Goal: Find specific page/section: Find specific page/section

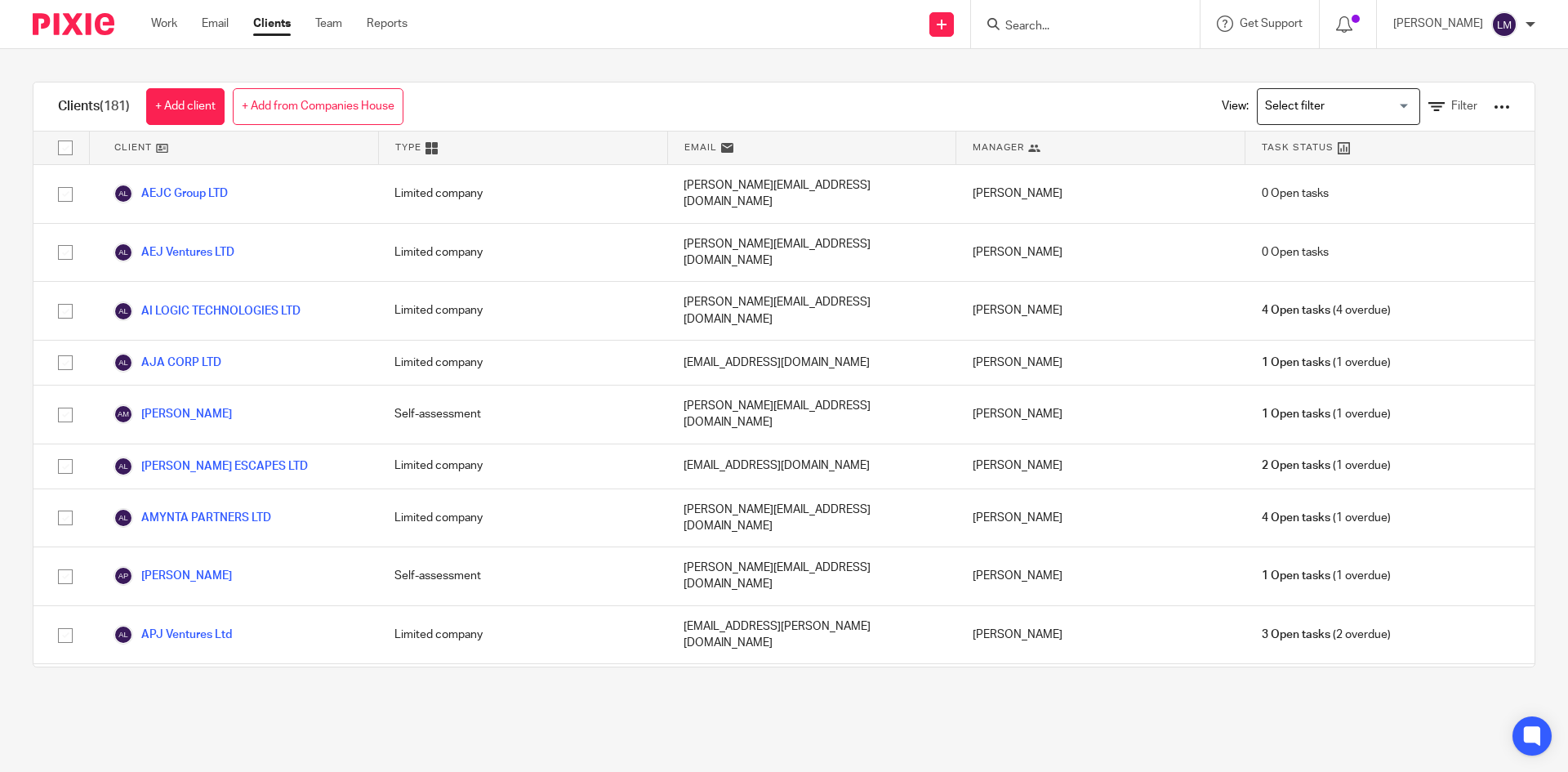
click at [1044, 22] on input "Search" at bounding box center [1077, 27] width 147 height 15
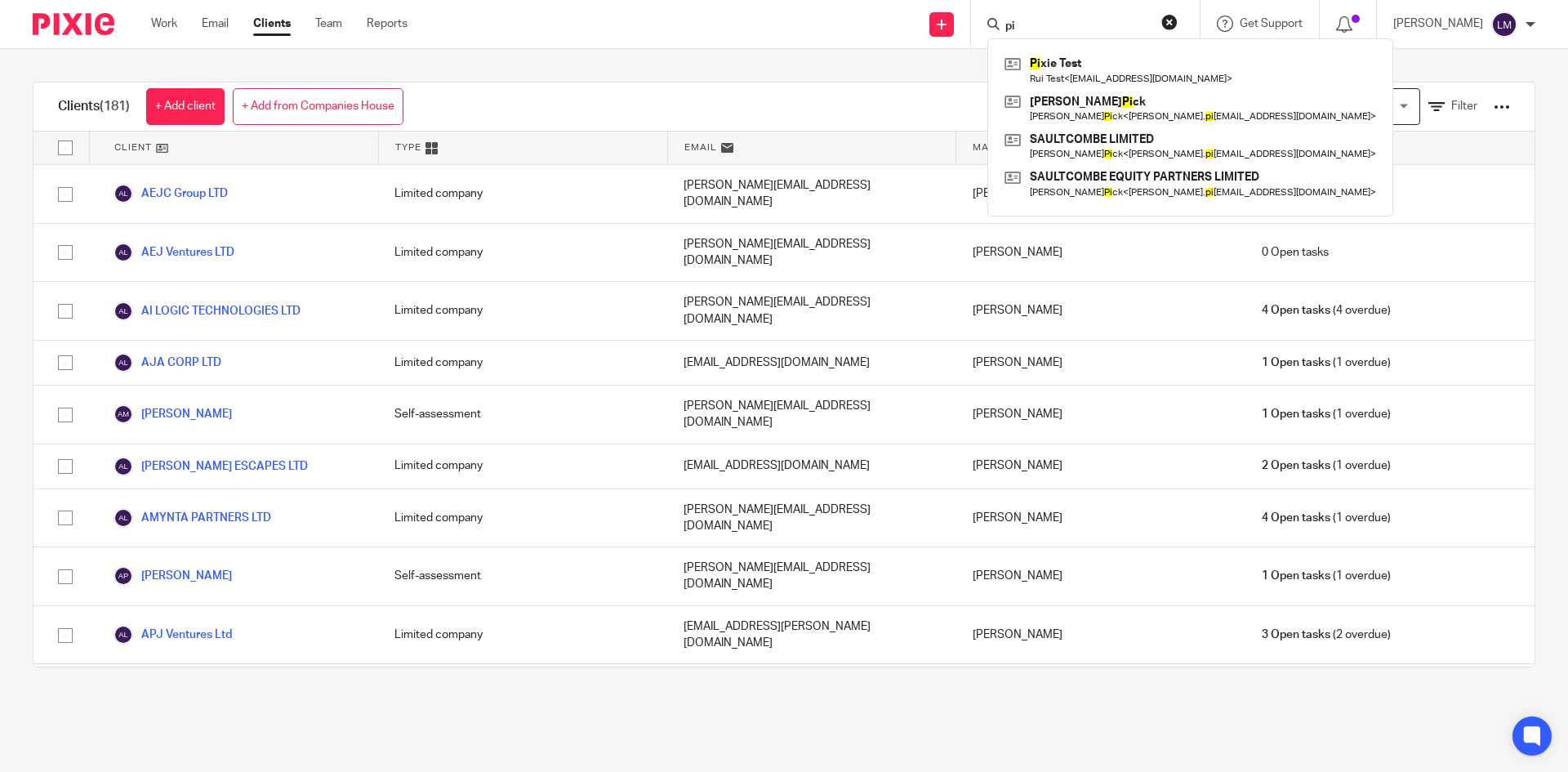
type input "p"
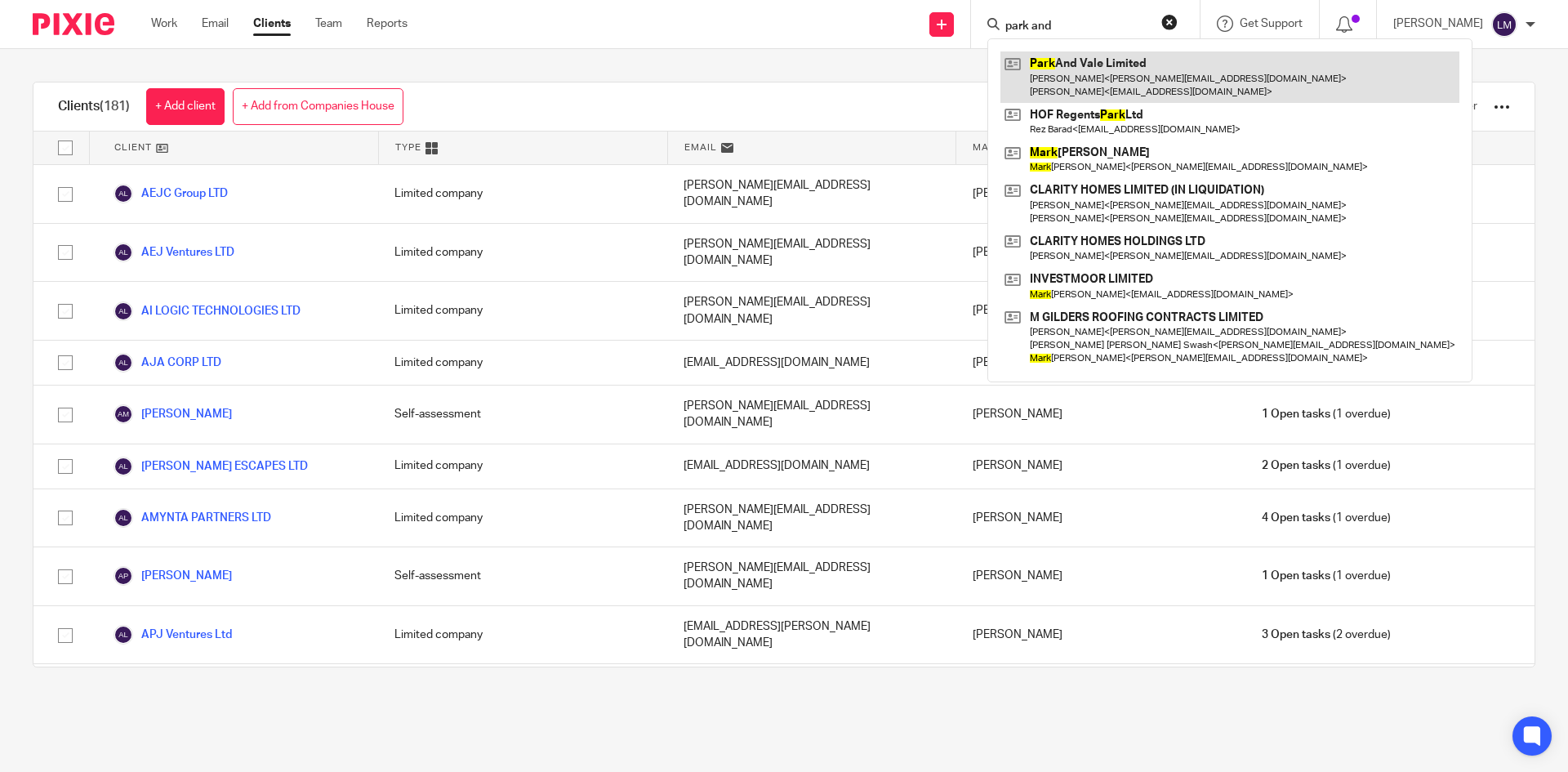
type input "park and"
click at [1065, 71] on link at bounding box center [1230, 77] width 459 height 51
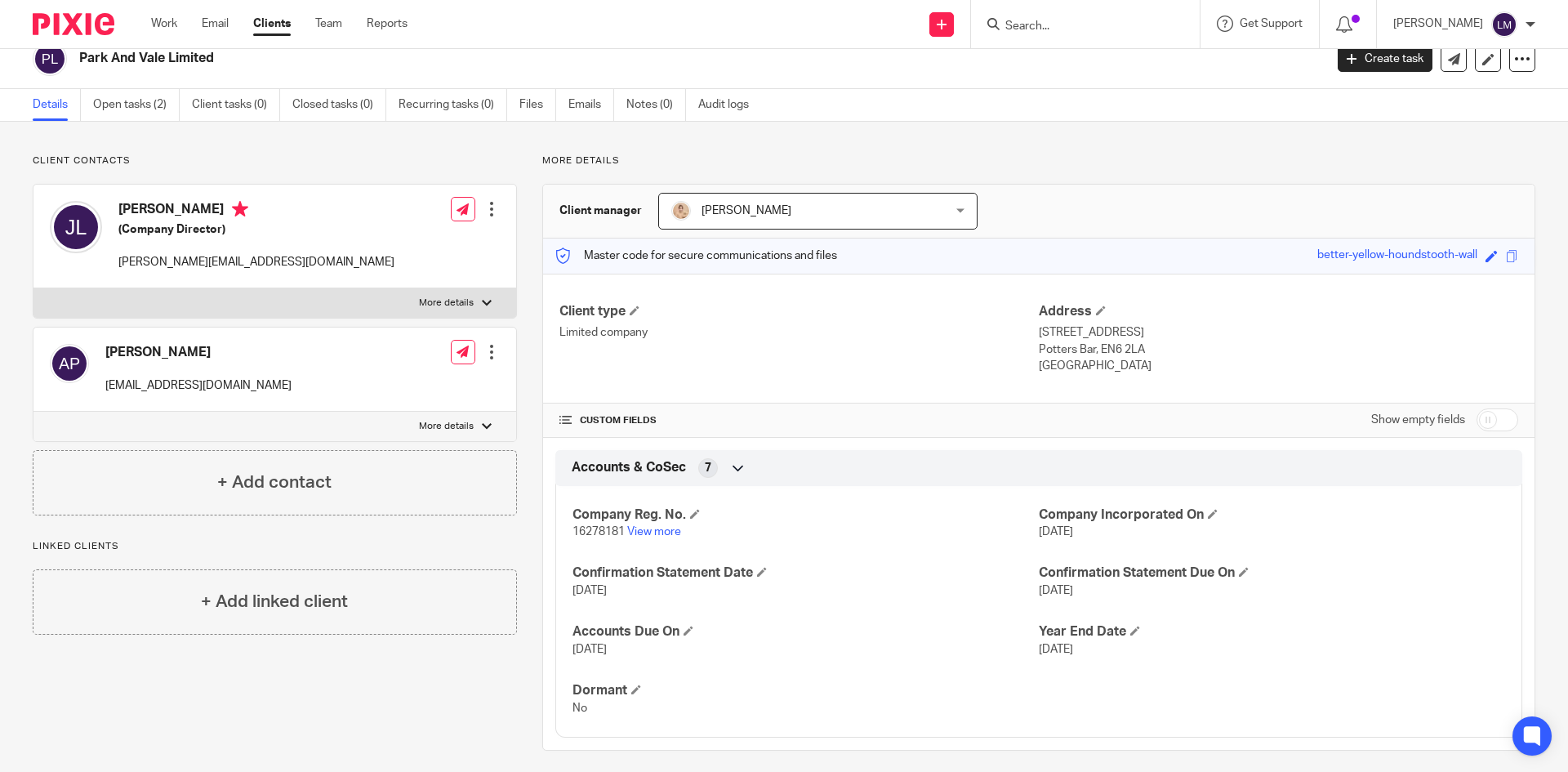
scroll to position [31, 0]
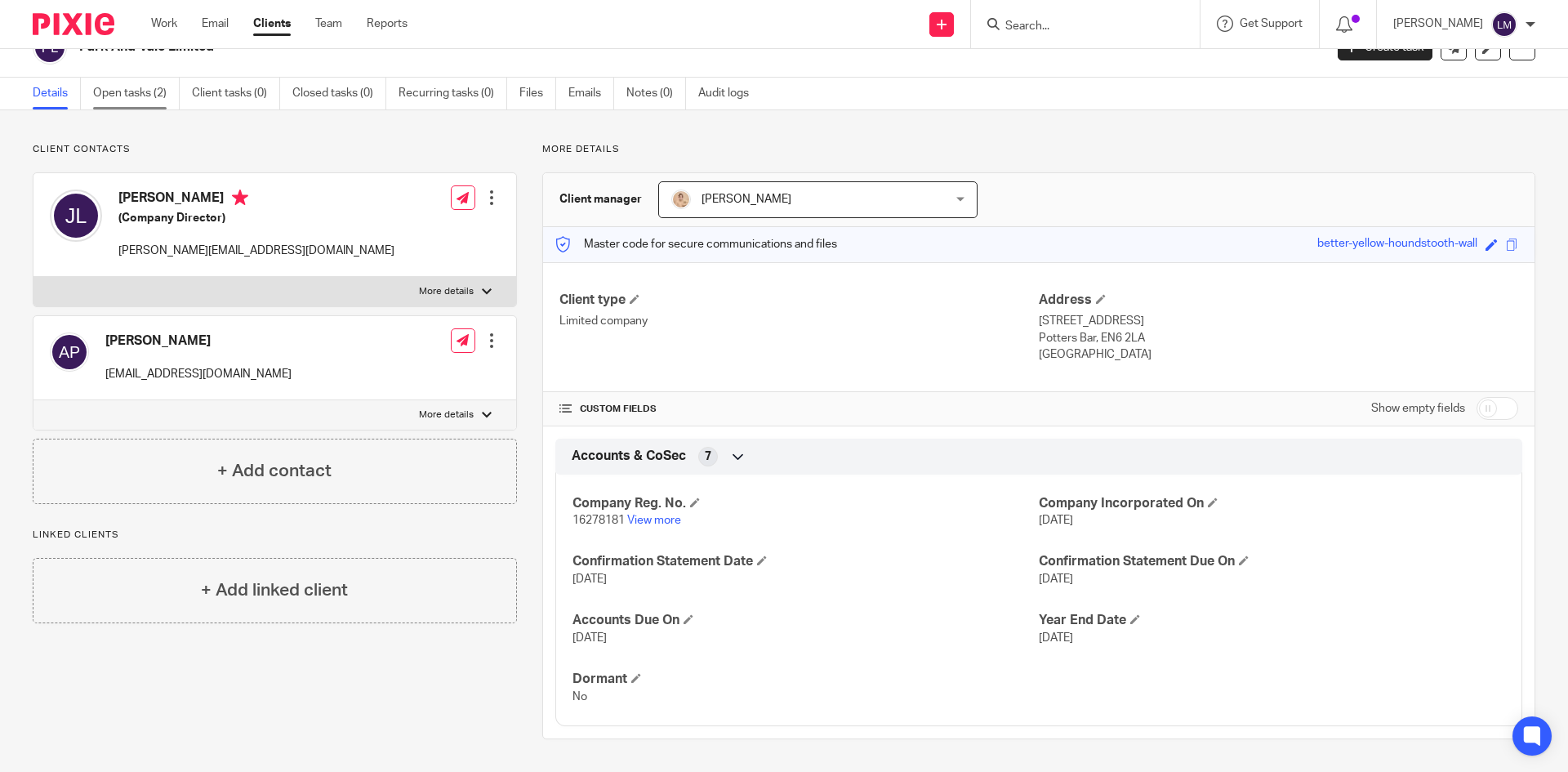
click at [149, 92] on link "Open tasks (2)" at bounding box center [137, 93] width 87 height 32
